Goal: Unclear

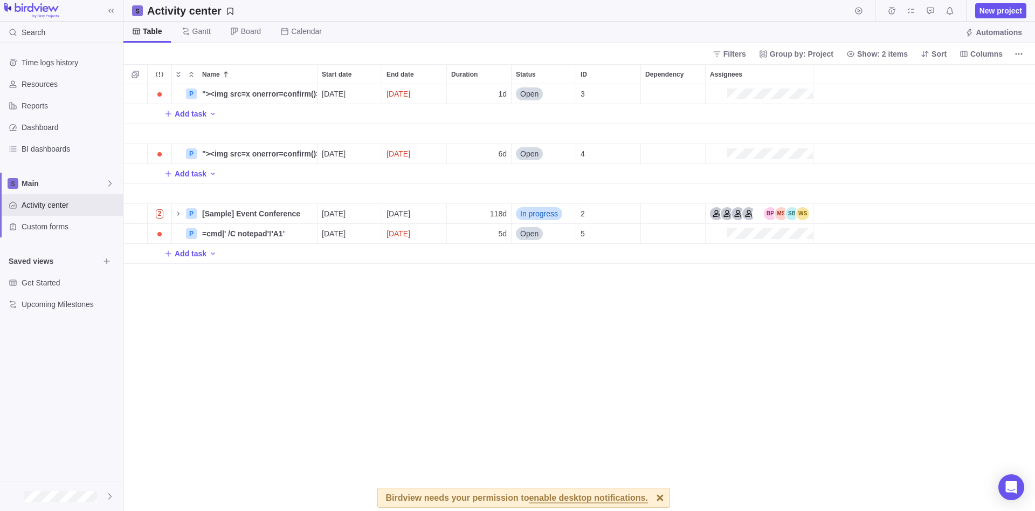
scroll to position [426, 912]
